Goal: Find specific page/section: Find specific page/section

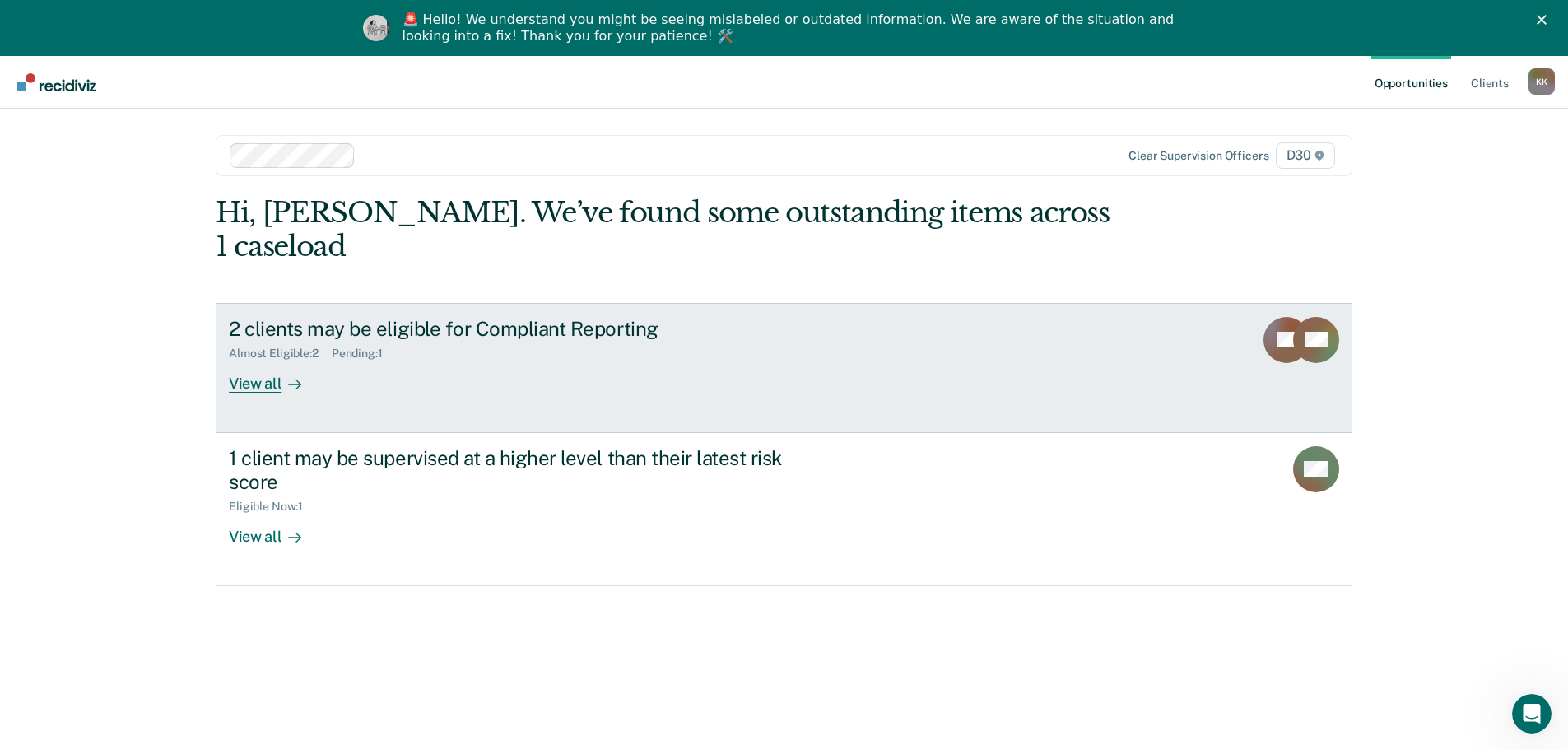
click at [433, 349] on div "2 clients may be eligible for Compliant Reporting Almost Eligible : 2 Pending :…" at bounding box center [537, 354] width 617 height 76
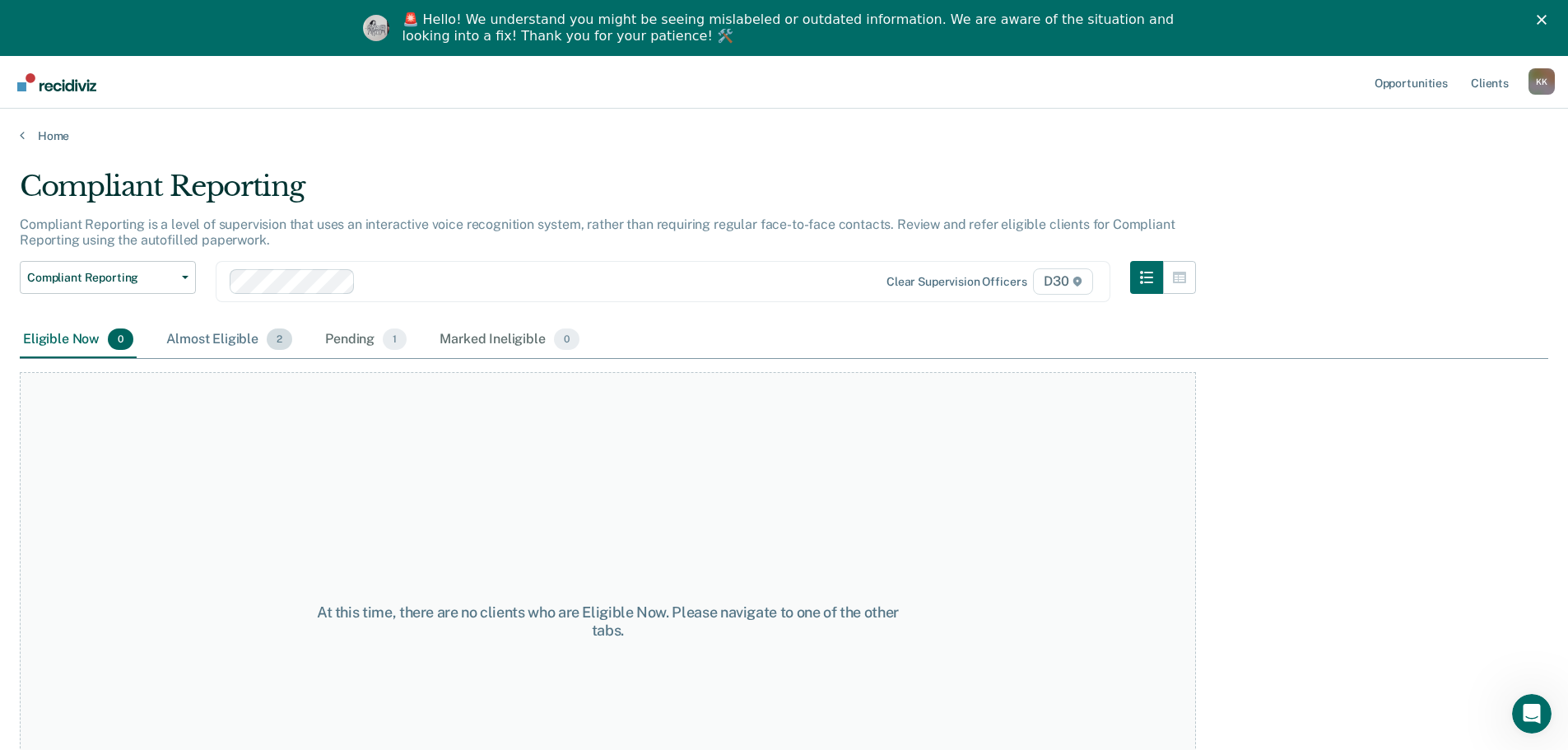
click at [271, 334] on span "2" at bounding box center [279, 339] width 26 height 21
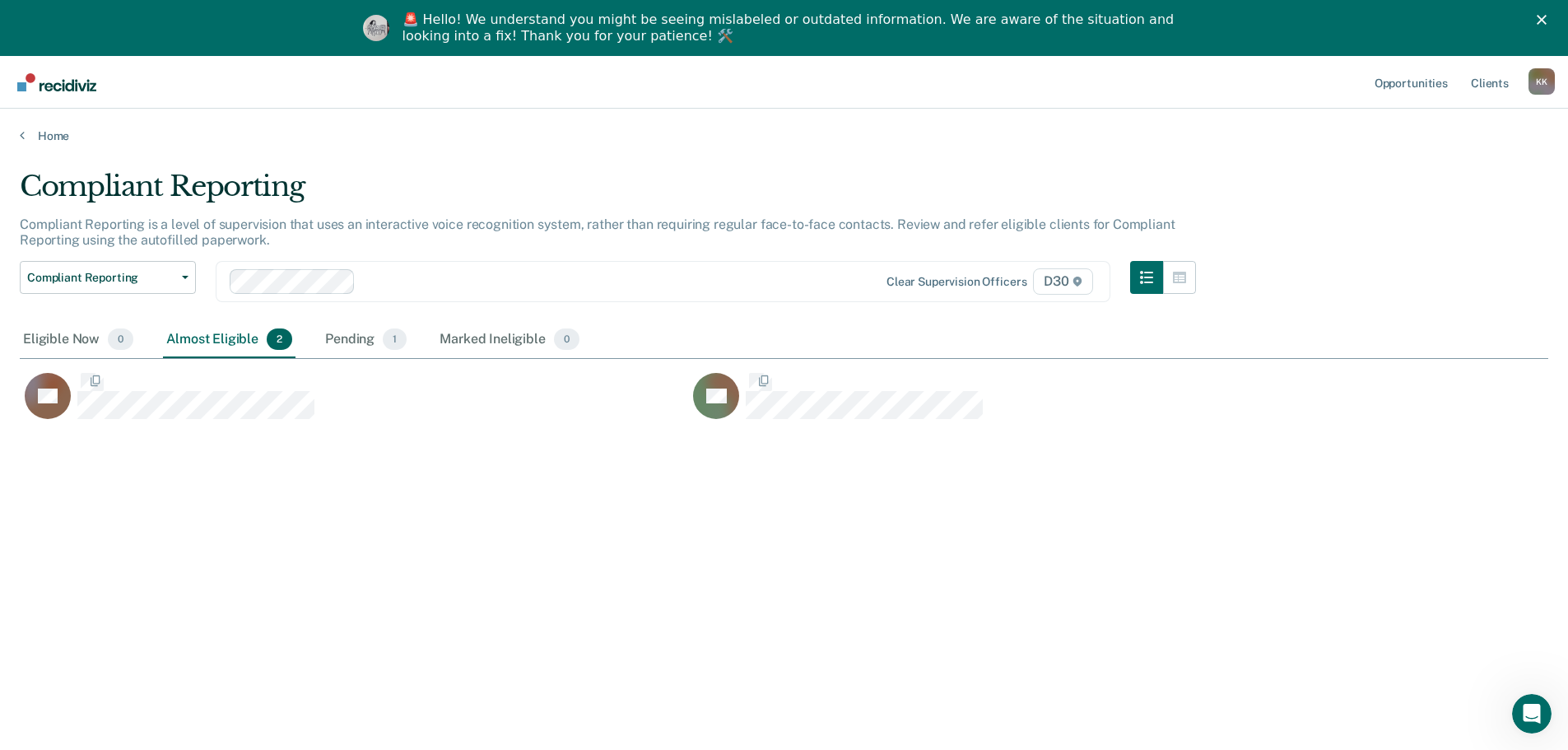
scroll to position [500, 1516]
click at [367, 343] on div "Pending 1" at bounding box center [365, 340] width 88 height 36
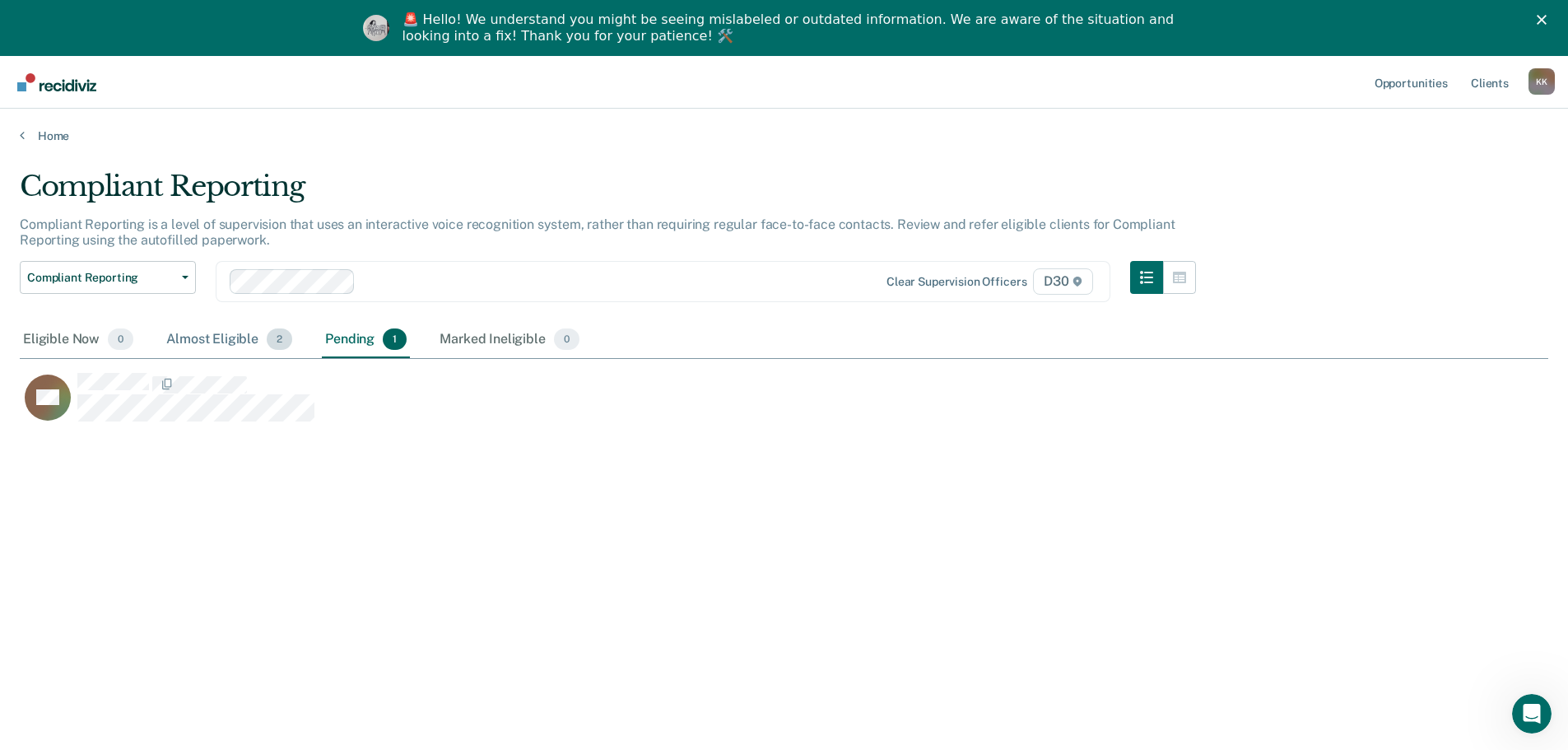
click at [232, 339] on div "Almost Eligible 2" at bounding box center [229, 340] width 133 height 36
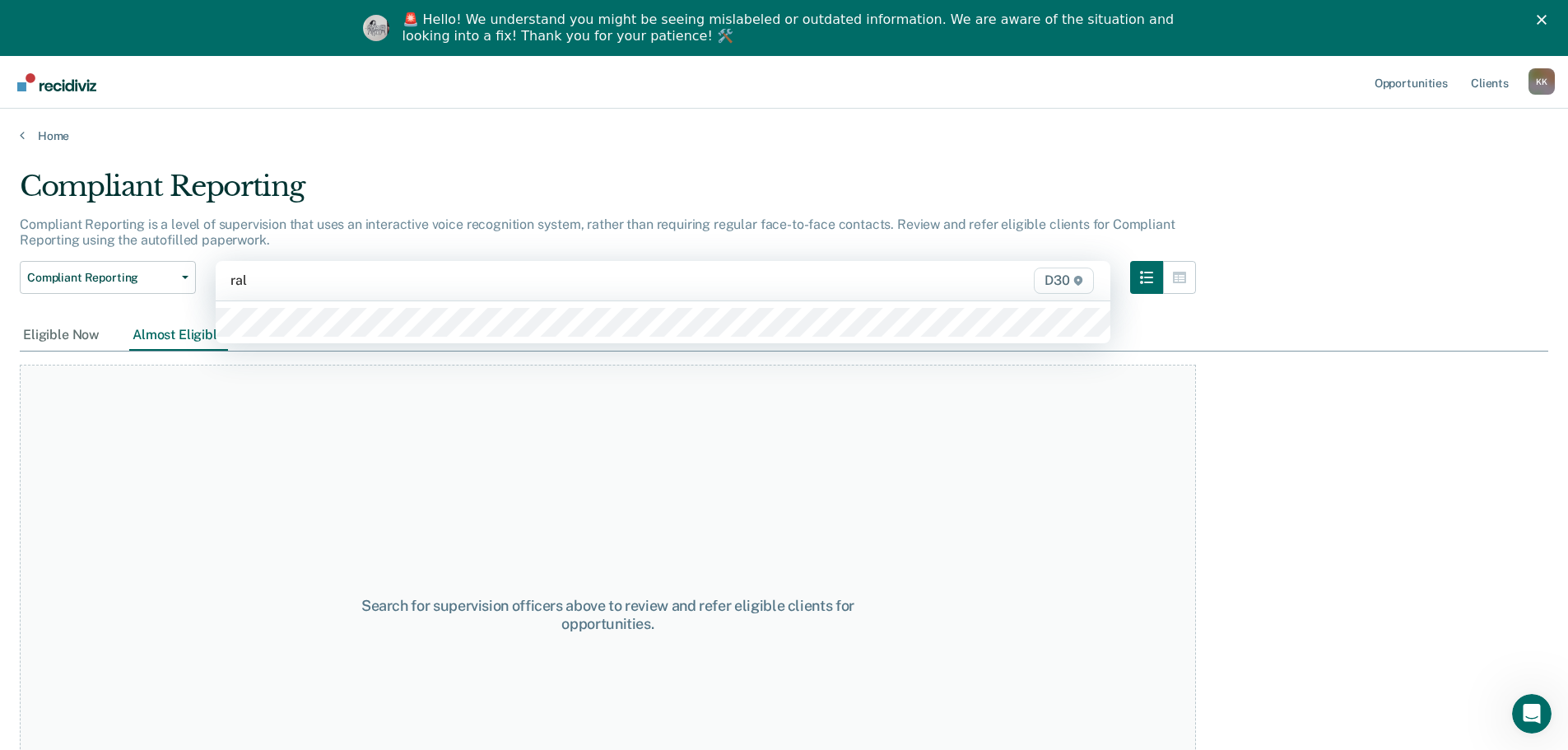
type input "rals"
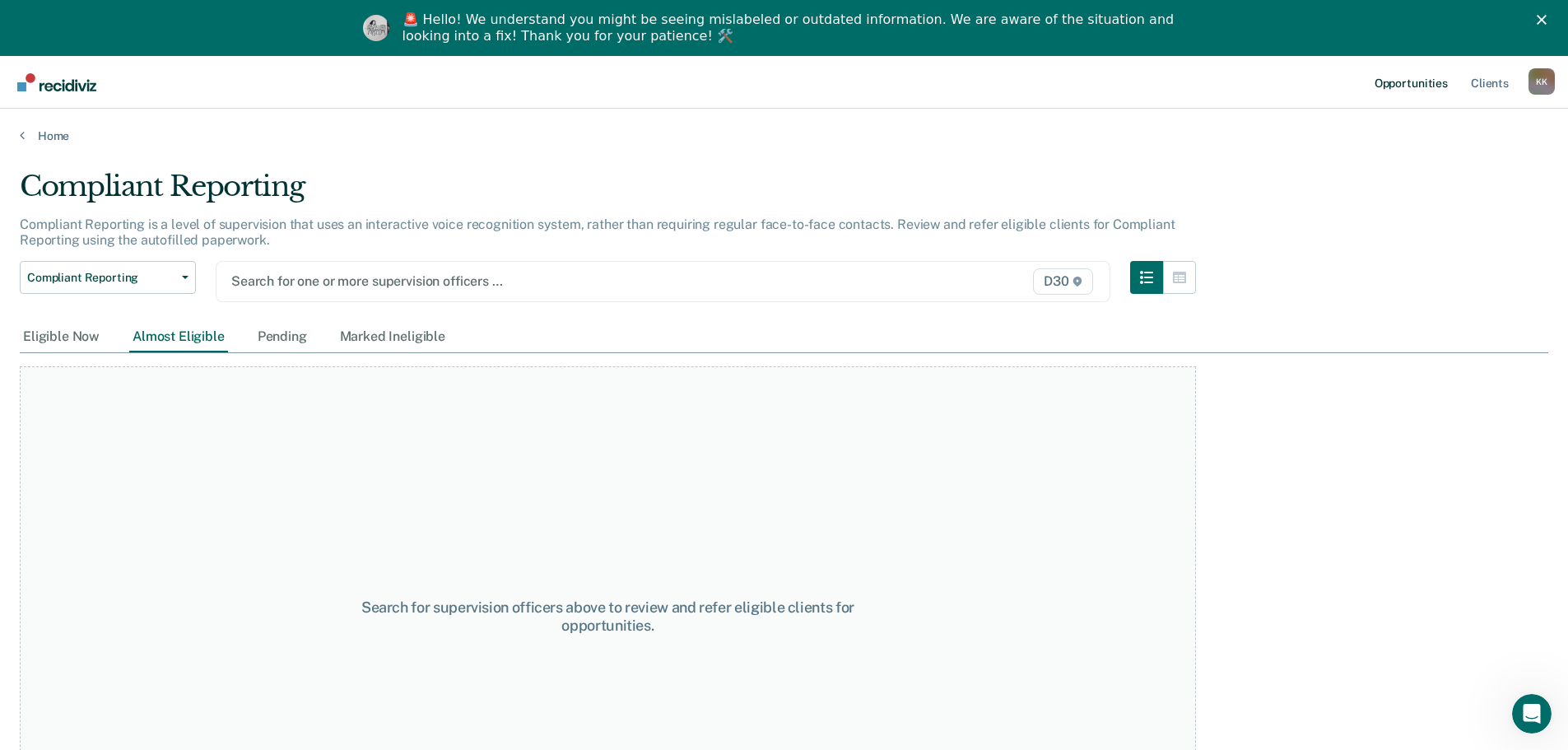
click at [1402, 91] on link "Opportunities" at bounding box center [1410, 82] width 79 height 53
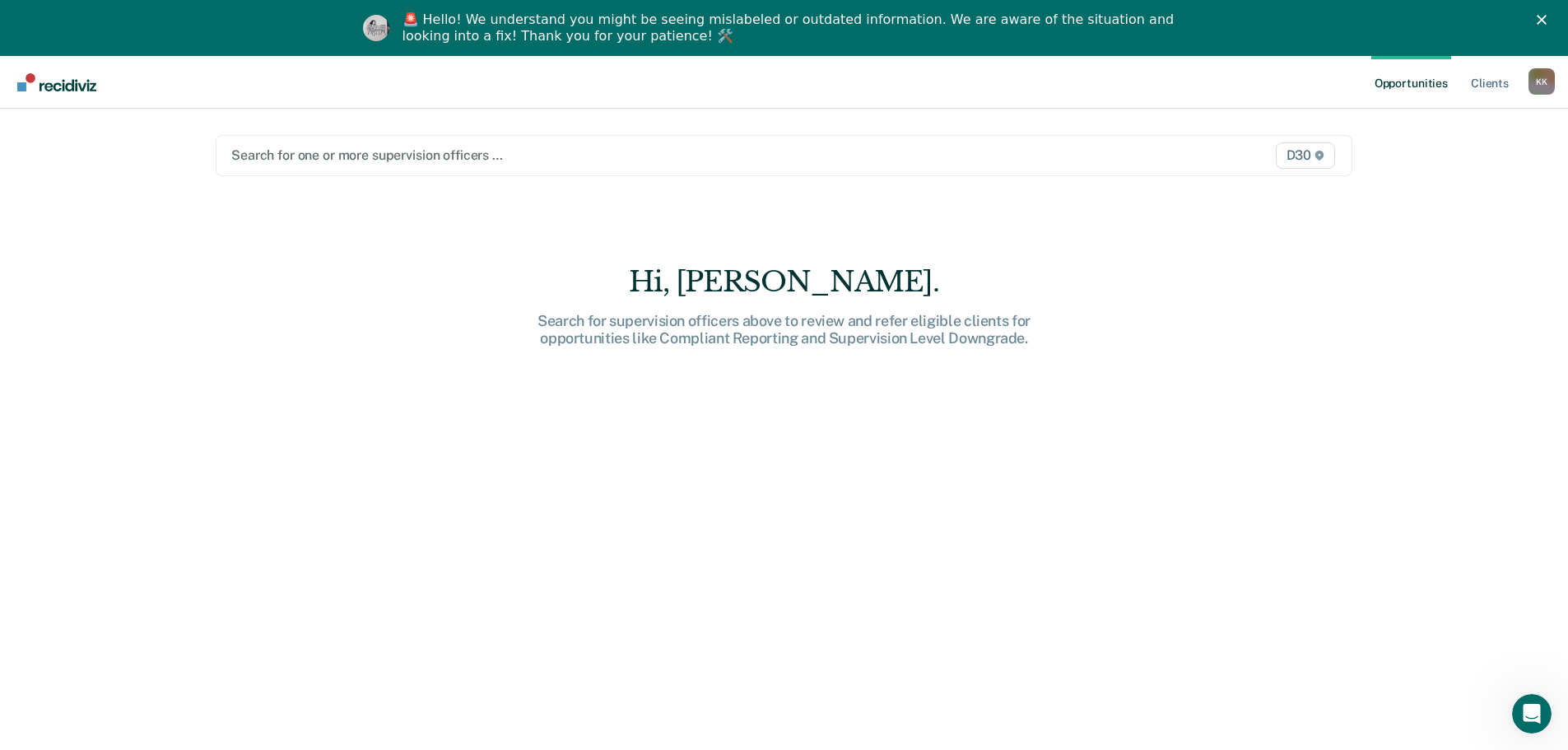
click at [1547, 18] on polygon "Close" at bounding box center [1541, 19] width 10 height 10
